Goal: Answer question/provide support

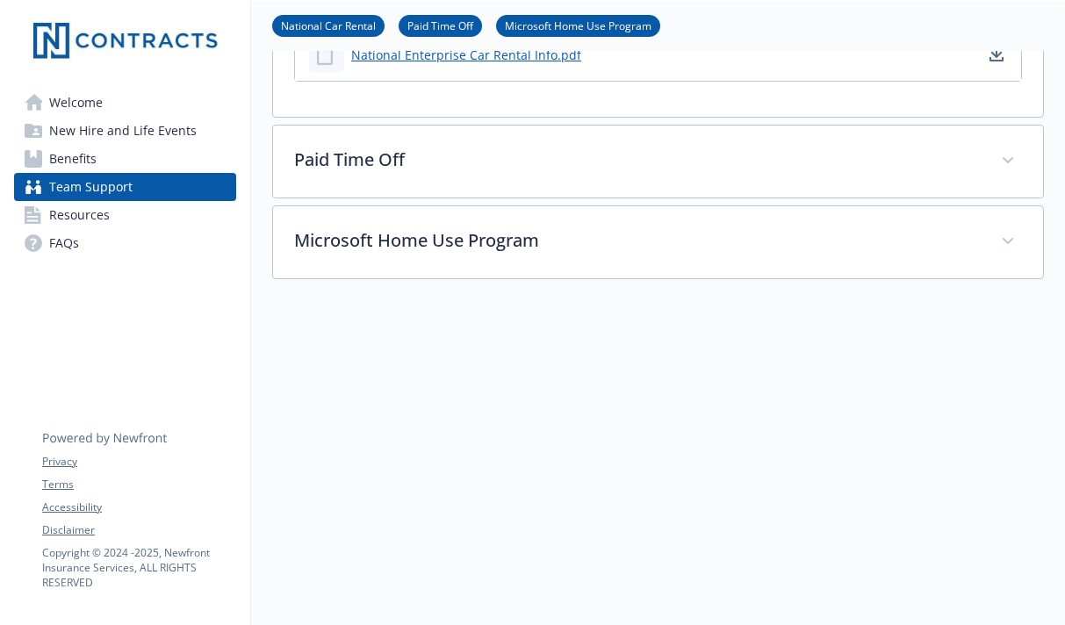
scroll to position [812, 0]
